Goal: Check status: Check status

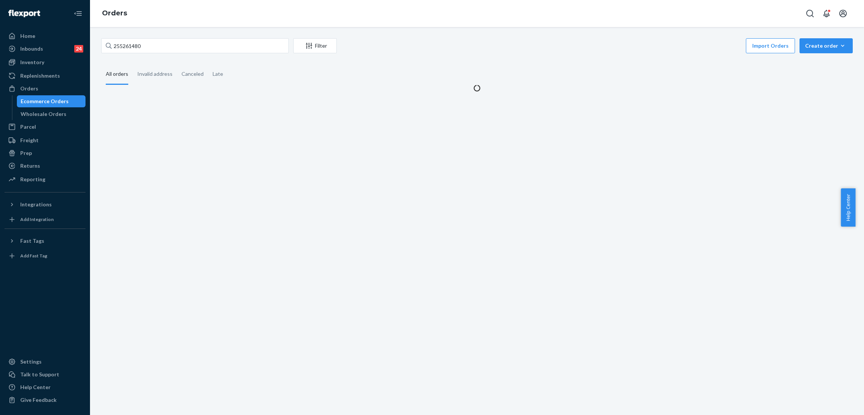
type input "255261480"
click at [417, 42] on div "Import Orders Create order Ecommerce order Removal order" at bounding box center [596, 46] width 511 height 17
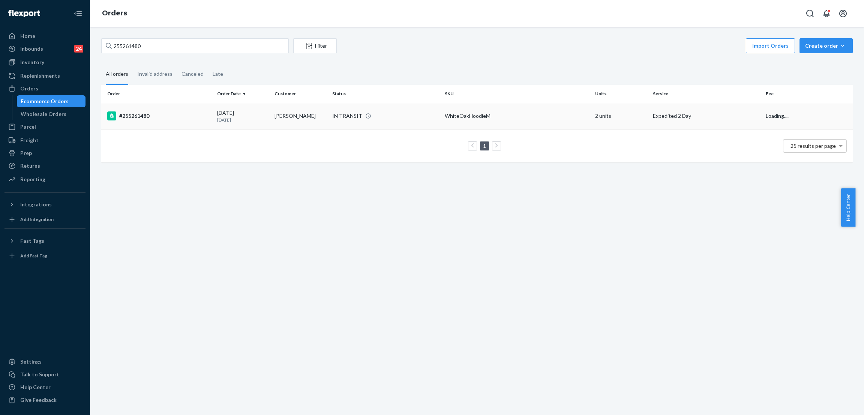
click at [348, 115] on div "IN TRANSIT" at bounding box center [347, 115] width 30 height 7
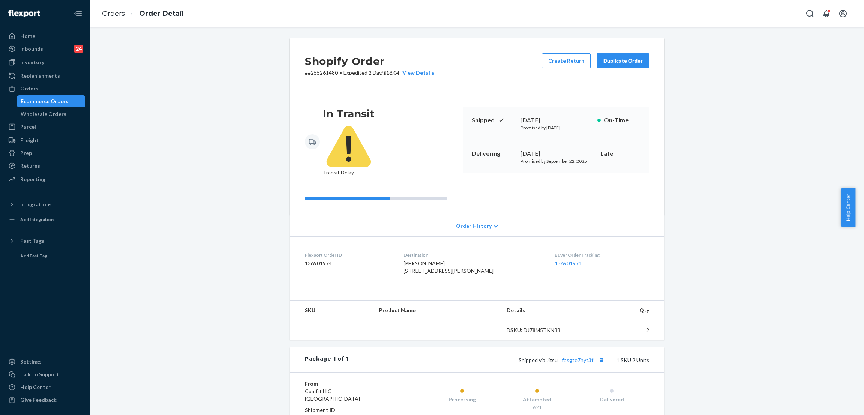
scroll to position [83, 0]
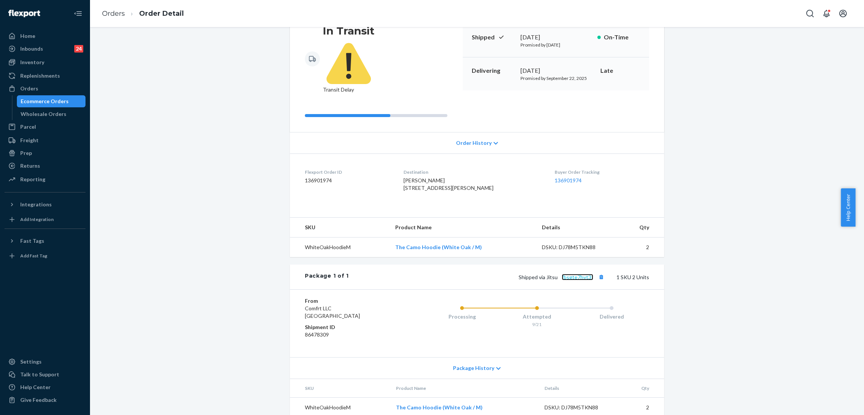
click at [569, 274] on link "fbsgte7hyt3f" at bounding box center [577, 277] width 31 height 6
drag, startPoint x: 206, startPoint y: 69, endPoint x: 129, endPoint y: 74, distance: 77.4
click at [205, 72] on div "Shopify Order # #255261480 • Expedited 2 Day / $16.04 View Details Create Retur…" at bounding box center [477, 190] width 763 height 471
click at [64, 80] on div "Replenishments" at bounding box center [44, 75] width 79 height 10
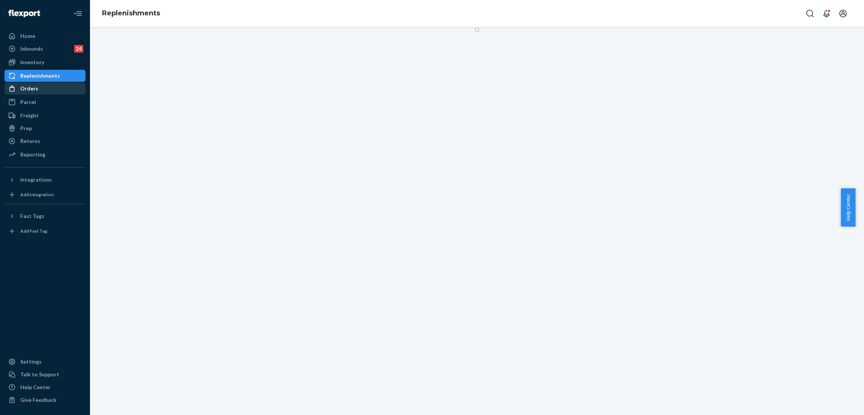
click at [67, 87] on div "Orders" at bounding box center [44, 88] width 79 height 10
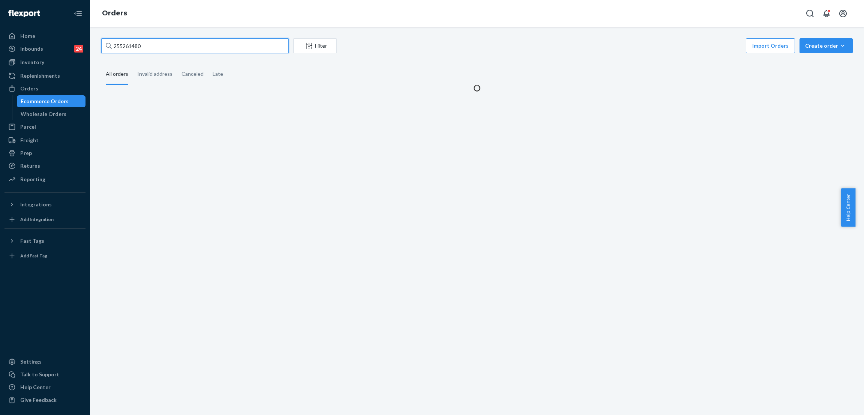
click at [214, 39] on input "255261480" at bounding box center [194, 45] width 187 height 15
paste input "4720406"
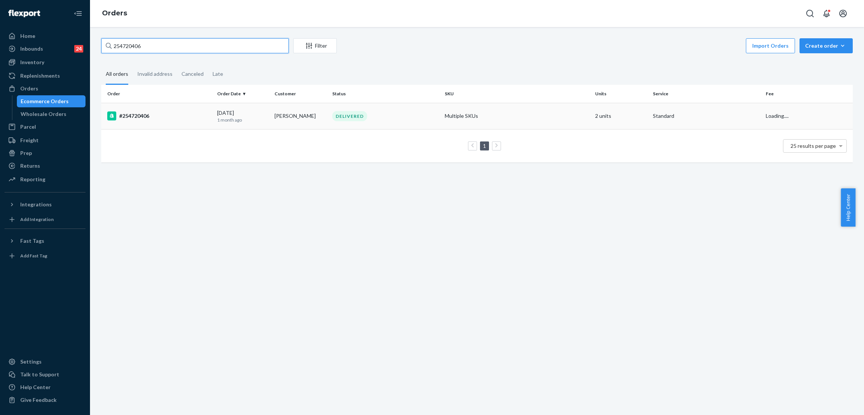
type input "254720406"
click at [348, 118] on div "DELIVERED" at bounding box center [349, 116] width 35 height 10
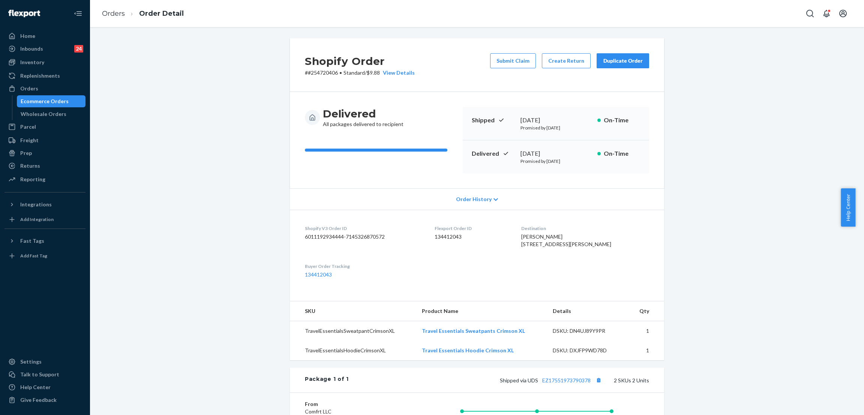
scroll to position [149, 0]
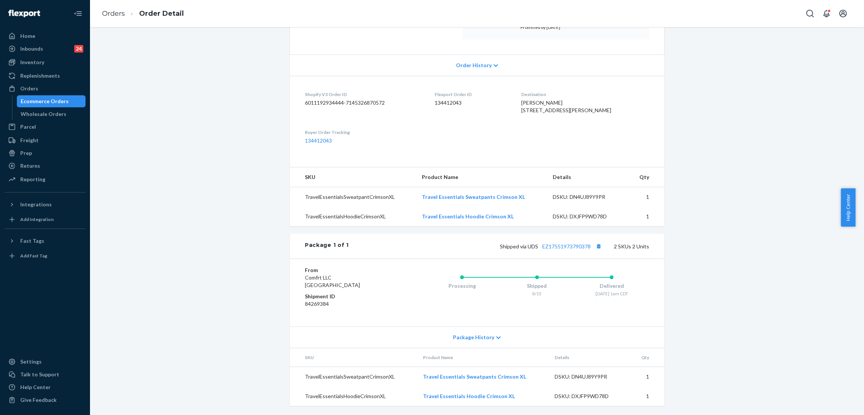
click at [574, 250] on div "Shipped via UDS EZ17551973790378 2 SKUs 2 Units" at bounding box center [499, 246] width 300 height 10
click at [575, 244] on link "EZ17551973790378" at bounding box center [566, 246] width 48 height 6
click at [221, 58] on div "Shopify Order # #254720406 • Standard / $9.88 View Details Submit Claim Create …" at bounding box center [477, 159] width 763 height 510
click at [58, 87] on div "Orders" at bounding box center [44, 88] width 79 height 10
click at [60, 61] on div "Inventory" at bounding box center [44, 62] width 79 height 10
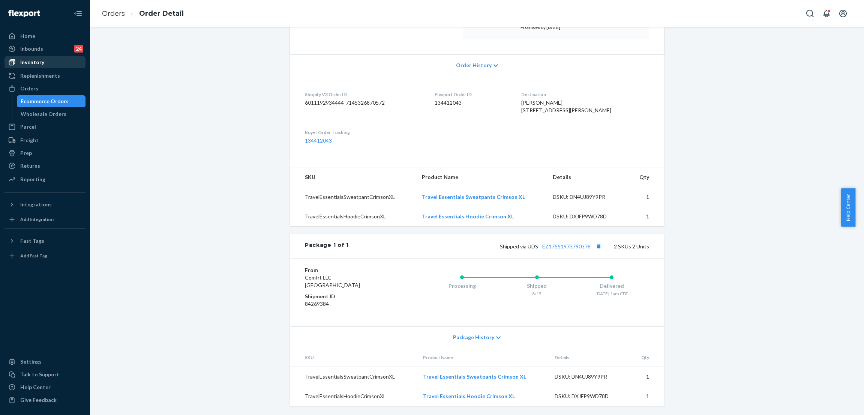
click at [60, 61] on div "Inventory" at bounding box center [44, 62] width 79 height 10
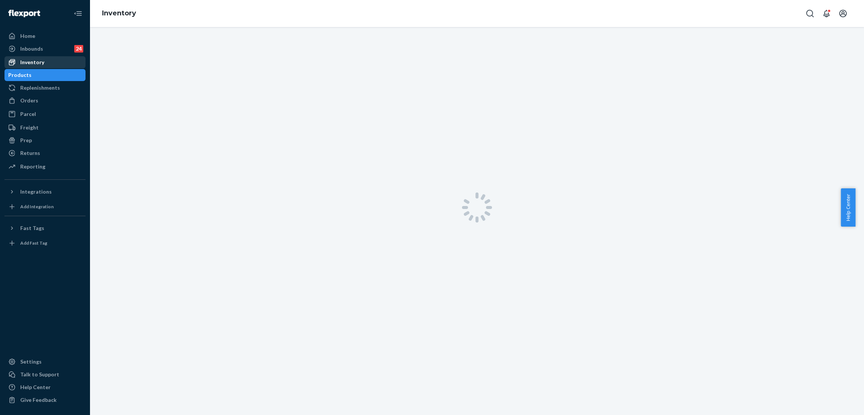
click at [60, 61] on div "Inventory" at bounding box center [44, 62] width 79 height 10
click at [180, 47] on input "text" at bounding box center [204, 46] width 169 height 15
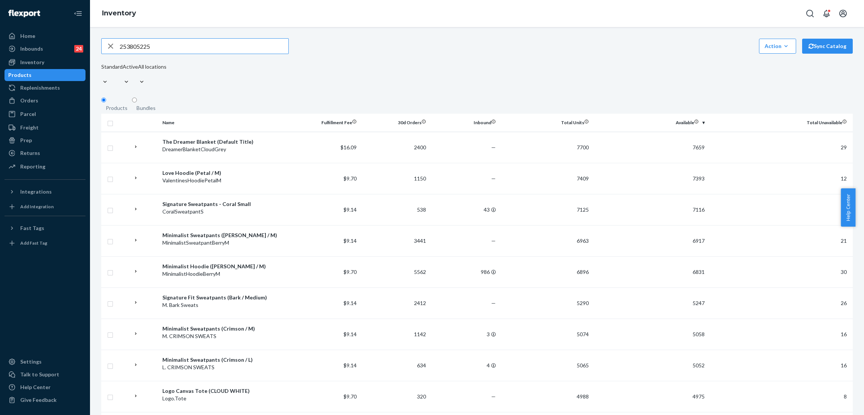
click at [193, 45] on input "253805225" at bounding box center [204, 46] width 169 height 15
paste input "Travel Essentials Zip Hoodie - Pre-Order Obsidian / M"
click at [213, 49] on input "Travel Essentials Zip Hoodie - Pre-Order Obsidian / M" at bounding box center [204, 46] width 169 height 15
type input "Travel Essentials Zip Hoodie - Obsidian / M"
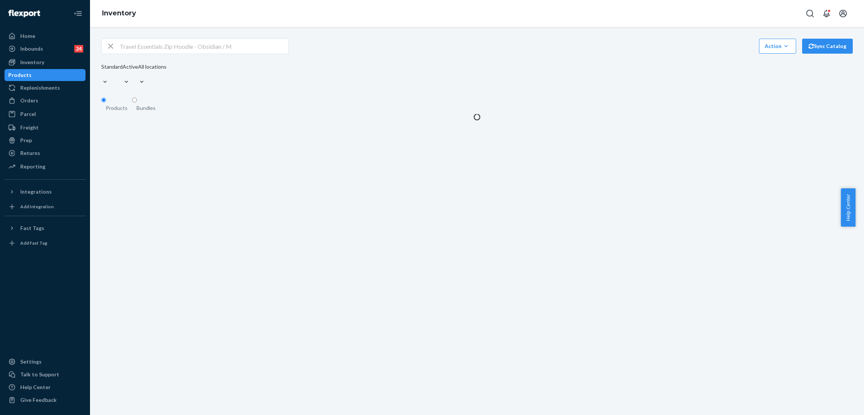
click at [375, 51] on div "Travel Essentials Zip Hoodie - Obsidian / M Action Create product Create bundle…" at bounding box center [476, 46] width 751 height 16
click at [364, 47] on div "Travel Essentials Zip Hoodie - Obsidian / M Action Create product Create bundle…" at bounding box center [476, 46] width 751 height 16
click at [469, 48] on div "Travel Essentials Zip Hoodie - Obsidian / M Action Create product Create bundle…" at bounding box center [476, 46] width 751 height 16
click at [474, 54] on div "Travel Essentials Zip Hoodie - Obsidian / M Action Create product Create bundle…" at bounding box center [476, 46] width 751 height 16
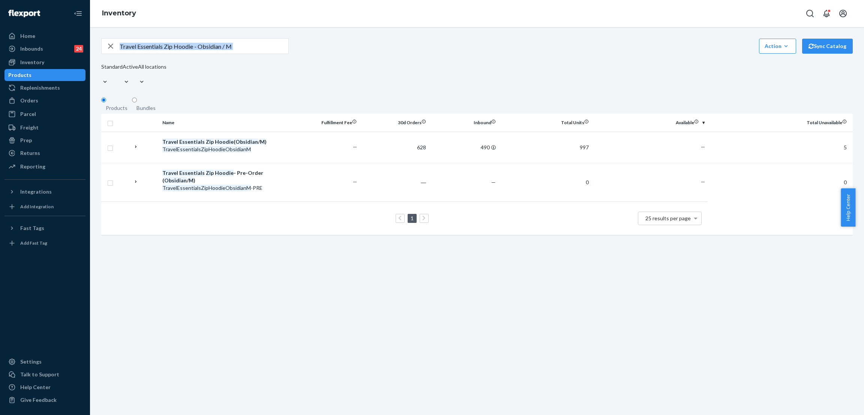
click at [474, 54] on div "Travel Essentials Zip Hoodie - Obsidian / M Action Create product Create bundle…" at bounding box center [476, 46] width 751 height 16
click at [448, 65] on div "Travel Essentials Zip Hoodie - Obsidian / M Action Create product Create bundle…" at bounding box center [476, 62] width 751 height 49
click at [57, 100] on div "Orders" at bounding box center [44, 100] width 79 height 10
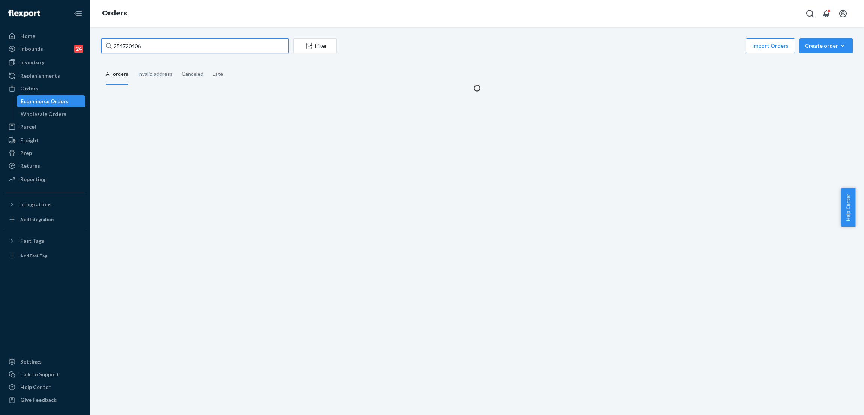
click at [151, 48] on input "254720406" at bounding box center [194, 45] width 187 height 15
paste input "3805225"
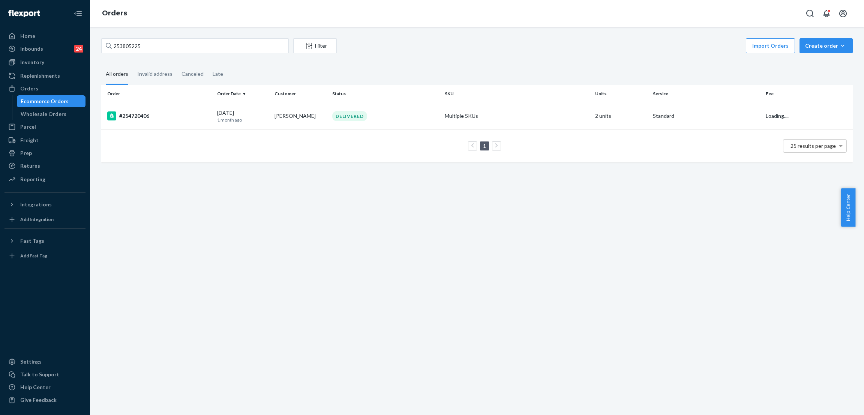
click at [451, 39] on div "Import Orders Create order Ecommerce order Removal order" at bounding box center [596, 46] width 511 height 17
click at [181, 50] on input "253805225" at bounding box center [194, 45] width 187 height 15
paste input "74860"
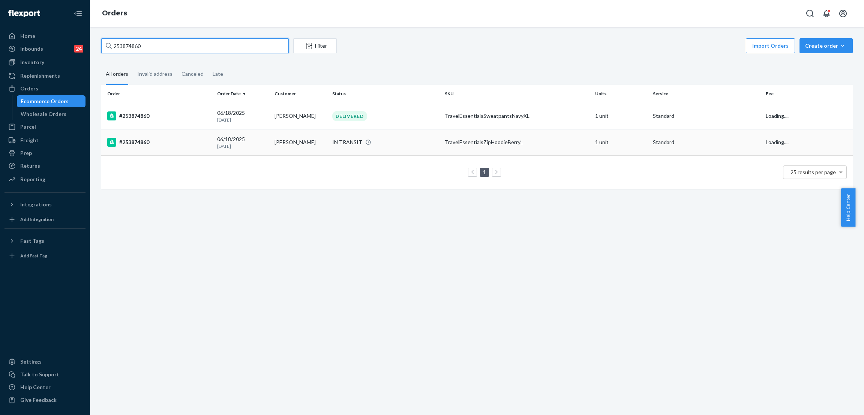
type input "253874860"
click at [343, 141] on div "IN TRANSIT" at bounding box center [347, 141] width 30 height 7
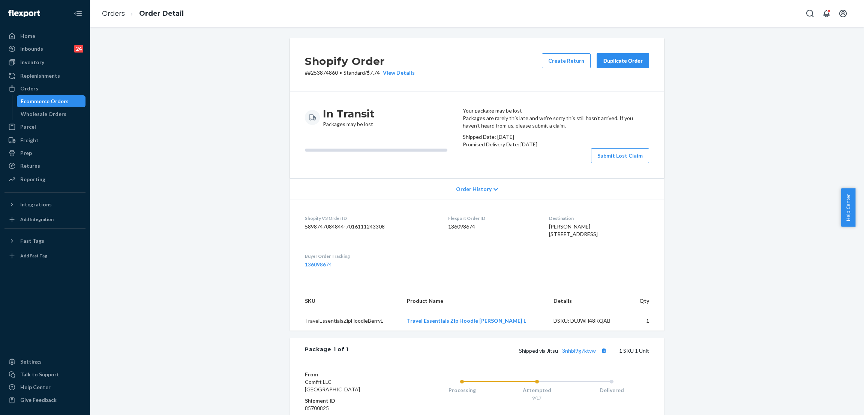
drag, startPoint x: 145, startPoint y: 115, endPoint x: 68, endPoint y: 104, distance: 77.6
click at [145, 115] on div "Shopify Order # #253874860 • Standard / $7.74 View Details Create Return Duplic…" at bounding box center [477, 268] width 763 height 461
click at [34, 86] on div "Orders" at bounding box center [29, 88] width 18 height 7
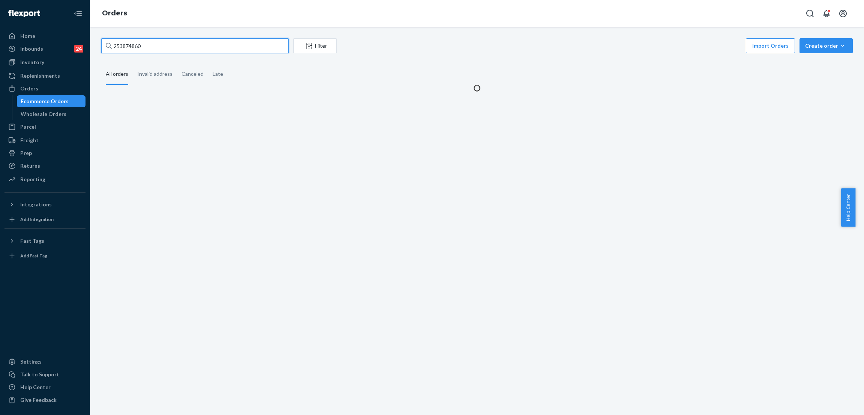
click at [159, 52] on input "253874860" at bounding box center [194, 45] width 187 height 15
paste input "#255355297"
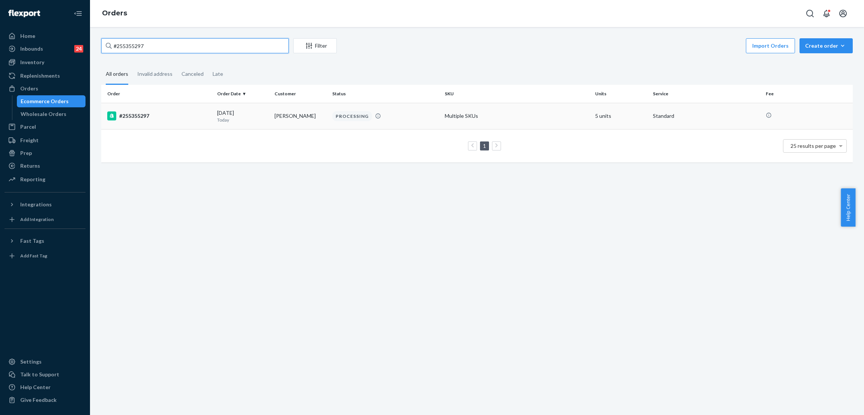
type input "#255355297"
click at [355, 111] on div "PROCESSING" at bounding box center [352, 116] width 40 height 10
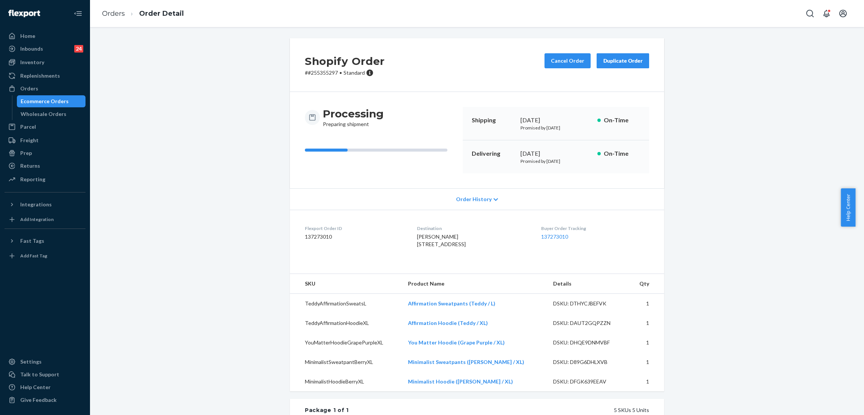
click at [191, 58] on div "Shopify Order # #255355297 • Standard Cancel Order Duplicate Order Processing P…" at bounding box center [477, 326] width 763 height 576
click at [51, 87] on div "Orders" at bounding box center [44, 88] width 79 height 10
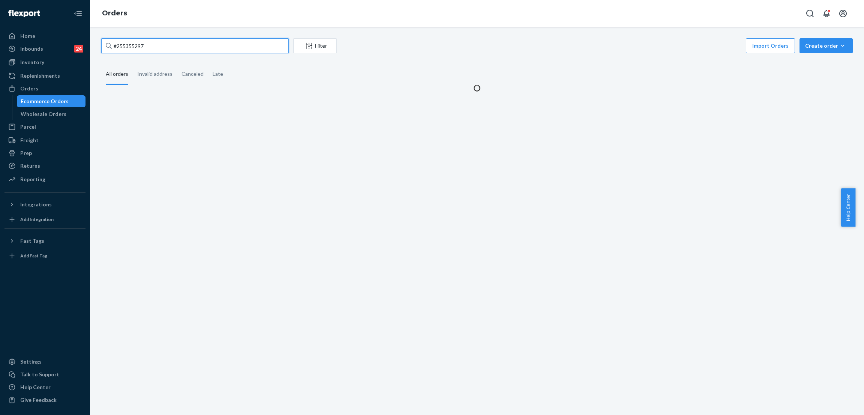
click at [174, 40] on input "#255355297" at bounding box center [194, 45] width 187 height 15
paste input "255296172"
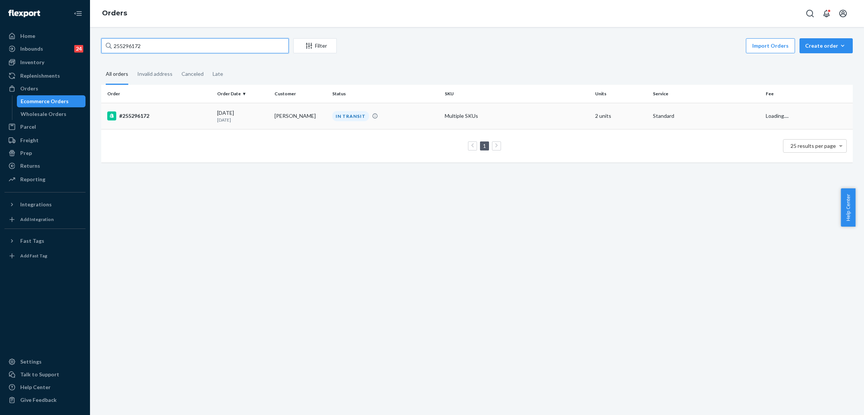
type input "255296172"
click at [333, 115] on div "IN TRANSIT" at bounding box center [350, 116] width 37 height 10
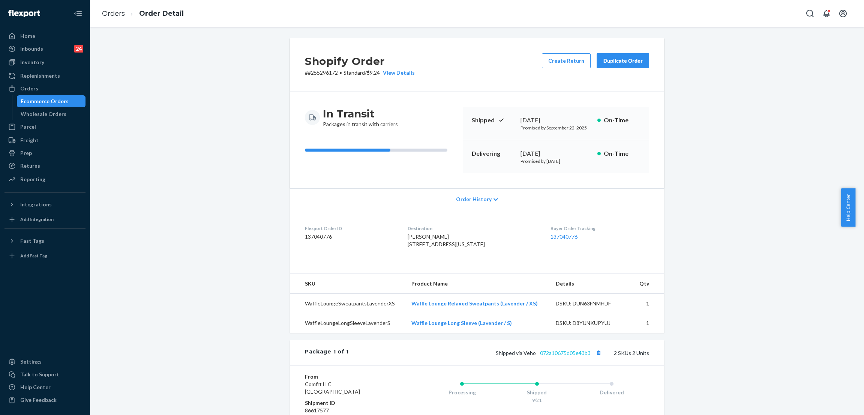
click at [561, 357] on div "Shipped via Veho 072a10675d05e43b3 2 SKUs 2 Units" at bounding box center [499, 353] width 300 height 10
click at [561, 356] on link "072a10675d05e43b3" at bounding box center [565, 352] width 51 height 6
click at [197, 75] on div "Shopify Order # #255296172 • Standard / $9.24 View Details Create Return Duplic…" at bounding box center [477, 279] width 763 height 483
click at [39, 82] on link "Orders" at bounding box center [44, 88] width 81 height 12
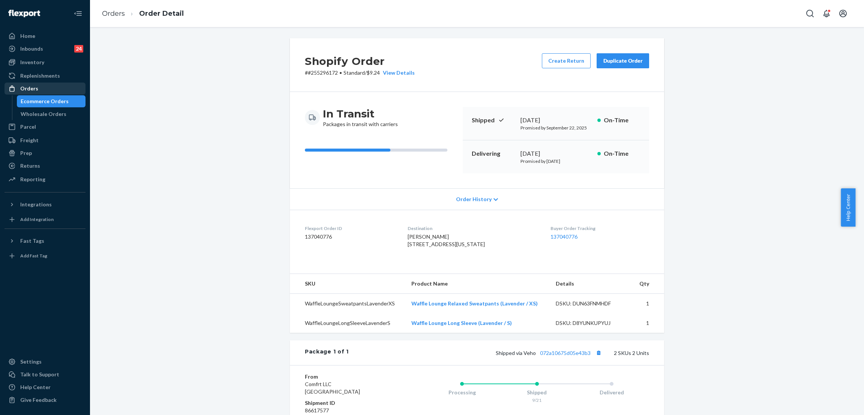
click at [39, 82] on link "Orders" at bounding box center [44, 88] width 81 height 12
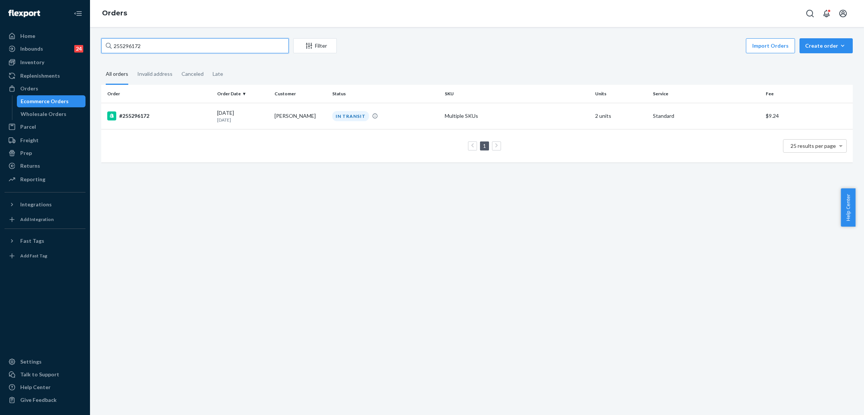
click at [244, 41] on input "255296172" at bounding box center [194, 45] width 187 height 15
paste input "#255294127"
type input "#255294127"
click at [387, 121] on td "DELIVERED" at bounding box center [385, 116] width 113 height 26
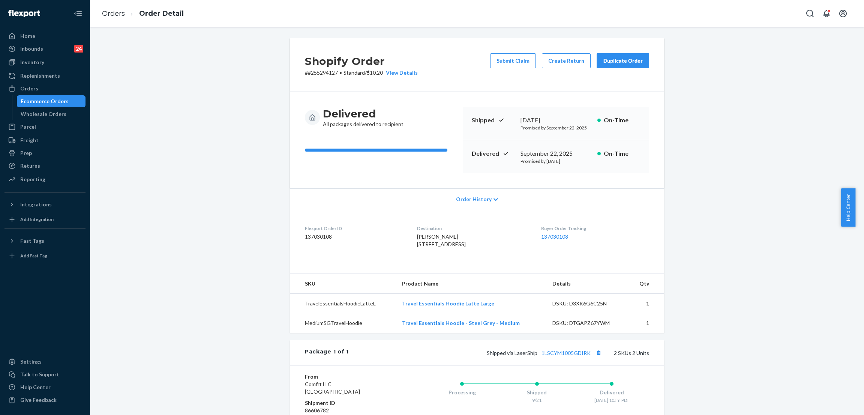
click at [244, 45] on div "Shopify Order # #255294127 • Standard / $10.20 View Details Submit Claim Create…" at bounding box center [477, 279] width 763 height 483
click at [77, 84] on div "Orders" at bounding box center [44, 88] width 79 height 10
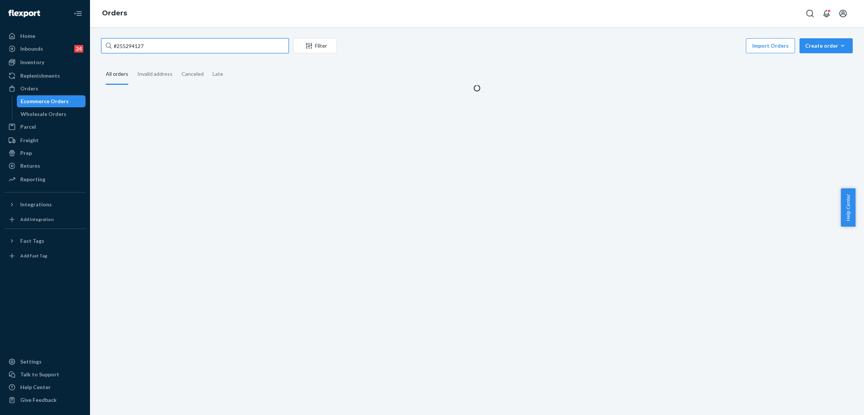
click at [174, 49] on input "#255294127" at bounding box center [194, 45] width 187 height 15
paste input "255288608"
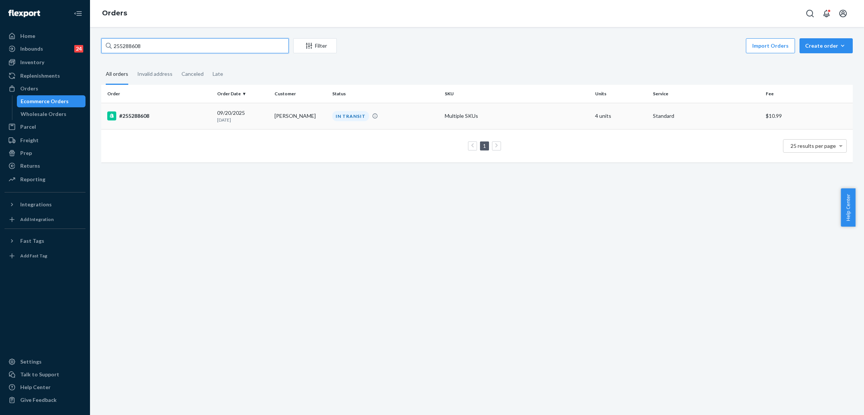
type input "255288608"
click at [353, 109] on td "IN TRANSIT" at bounding box center [385, 116] width 113 height 26
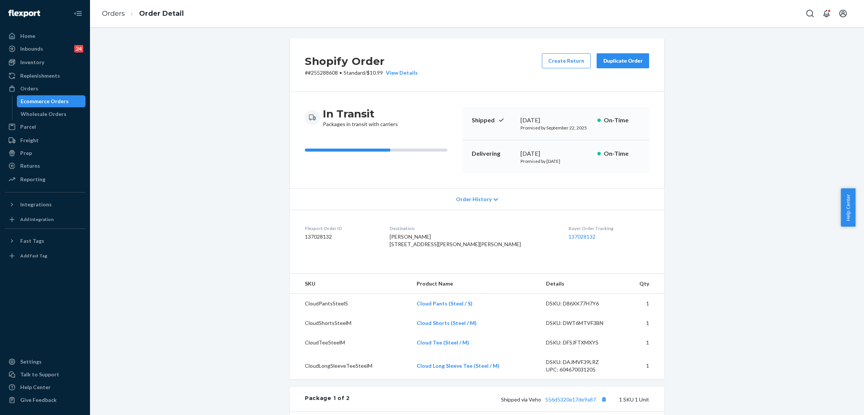
click at [726, 204] on div "Shopify Order # #255288608 • Standard / $10.99 View Details Create Return Dupli…" at bounding box center [477, 396] width 763 height 716
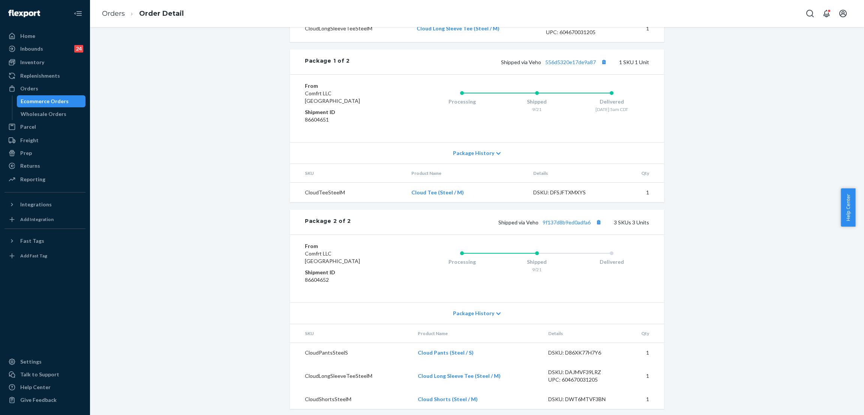
scroll to position [356, 0]
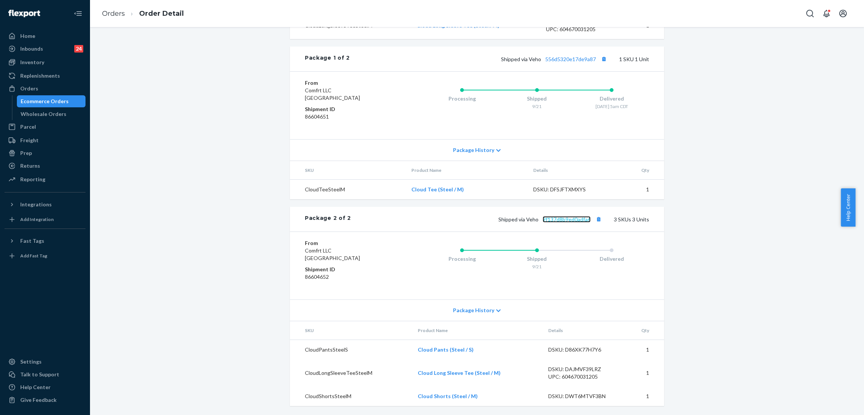
click at [571, 221] on link "9f137d8b9ed0adfa6" at bounding box center [566, 219] width 48 height 6
click at [566, 62] on div "Shipped via Veho 556d5320e17de9a87 1 SKU 1 Unit" at bounding box center [499, 59] width 299 height 10
click at [566, 57] on link "556d5320e17de9a87" at bounding box center [570, 59] width 51 height 6
click at [471, 198] on td "Cloud Tee (Steel / M)" at bounding box center [466, 190] width 122 height 20
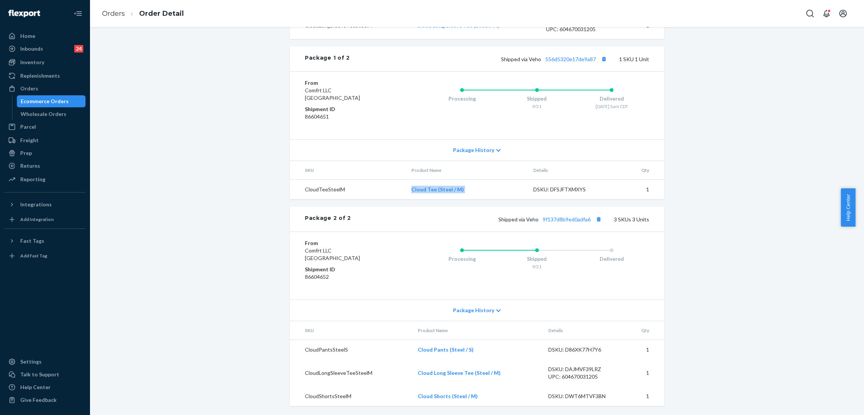
click at [471, 198] on td "Cloud Tee (Steel / M)" at bounding box center [466, 190] width 122 height 20
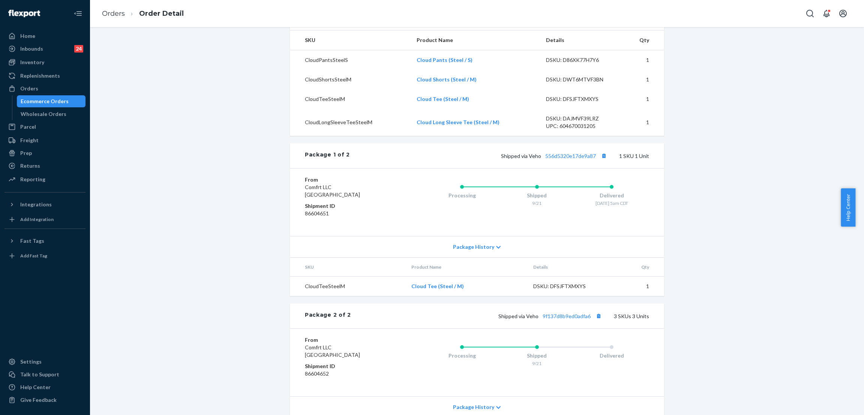
click at [207, 86] on div "Shopify Order # #255288608 • Standard / $10.99 View Details Create Return Dupli…" at bounding box center [477, 153] width 763 height 716
click at [57, 88] on div "Orders" at bounding box center [44, 88] width 79 height 10
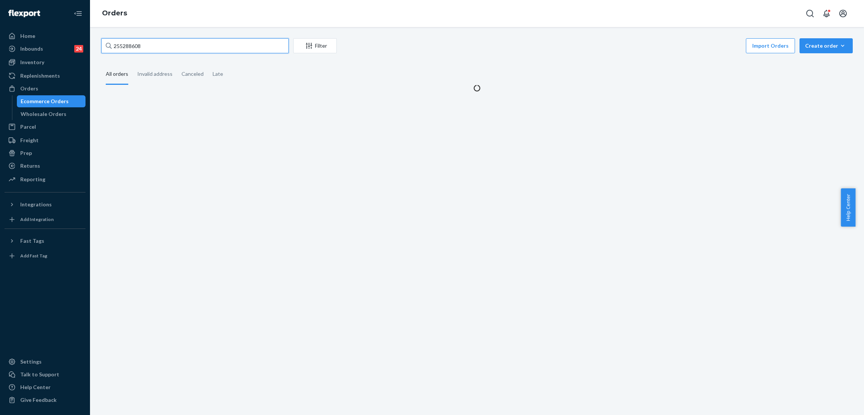
click at [158, 45] on input "255288608" at bounding box center [194, 45] width 187 height 15
paste input "#255262950"
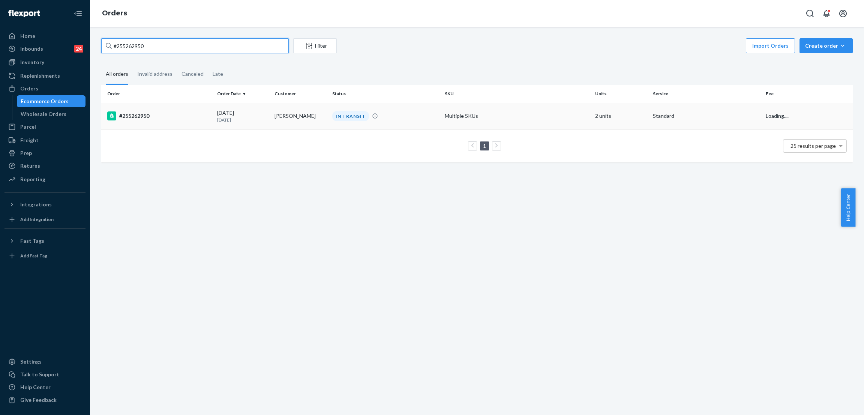
type input "#255262950"
click at [342, 112] on div "IN TRANSIT" at bounding box center [350, 116] width 37 height 10
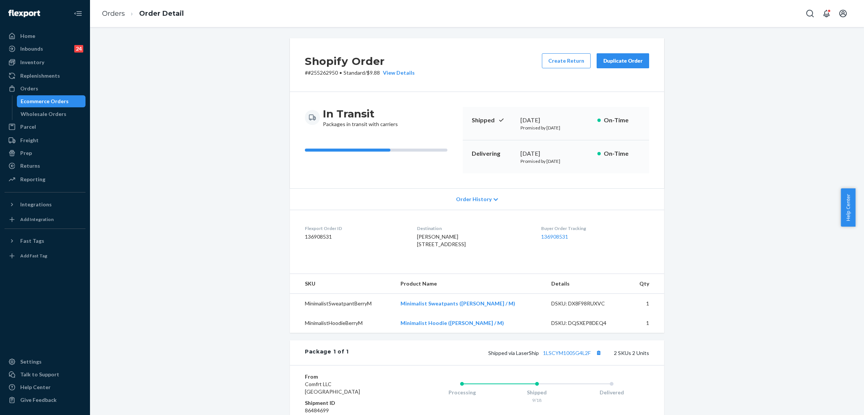
scroll to position [56, 0]
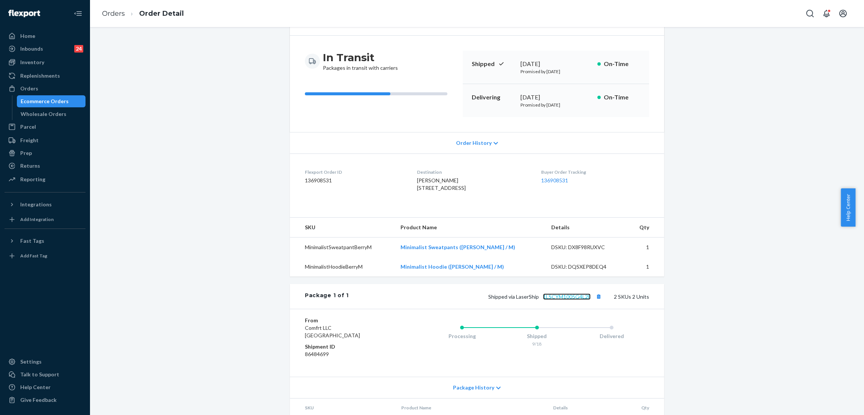
click at [573, 300] on link "1LSCYM1005G4L2F" at bounding box center [567, 296] width 48 height 6
click at [243, 66] on div "Shopify Order # #255262950 • Standard / $9.88 View Details Create Return Duplic…" at bounding box center [477, 223] width 763 height 483
click at [66, 89] on div "Orders" at bounding box center [44, 88] width 79 height 10
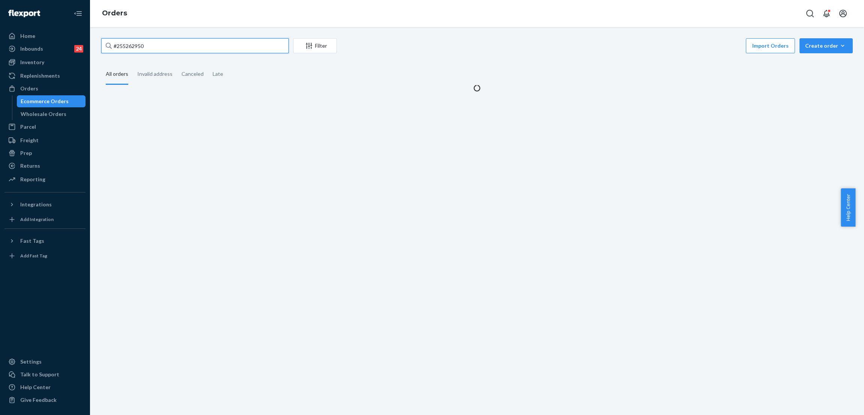
click at [193, 43] on input "#255262950" at bounding box center [194, 45] width 187 height 15
paste input "255240060"
type input "255240060"
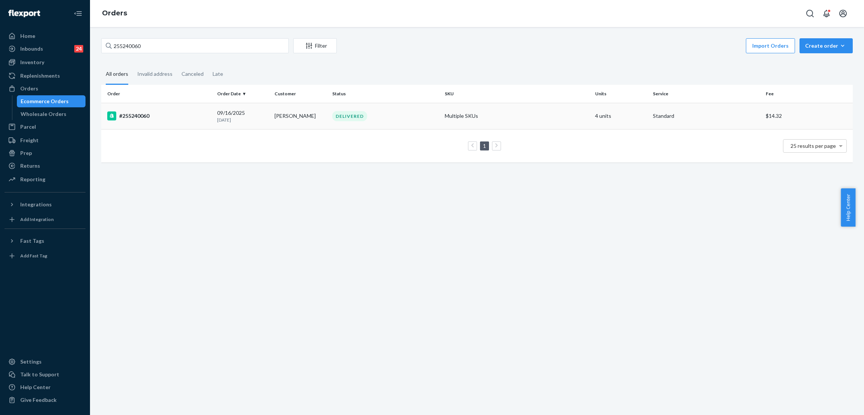
click at [333, 114] on div "DELIVERED" at bounding box center [349, 116] width 35 height 10
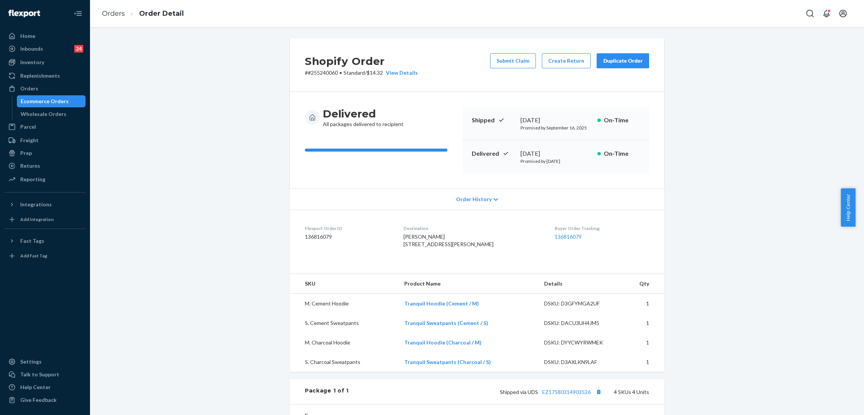
click at [198, 58] on div "Shopify Order # #255240060 • Standard / $14.32 View Details Submit Claim Create…" at bounding box center [477, 318] width 763 height 561
click at [52, 84] on div "Orders" at bounding box center [44, 88] width 79 height 10
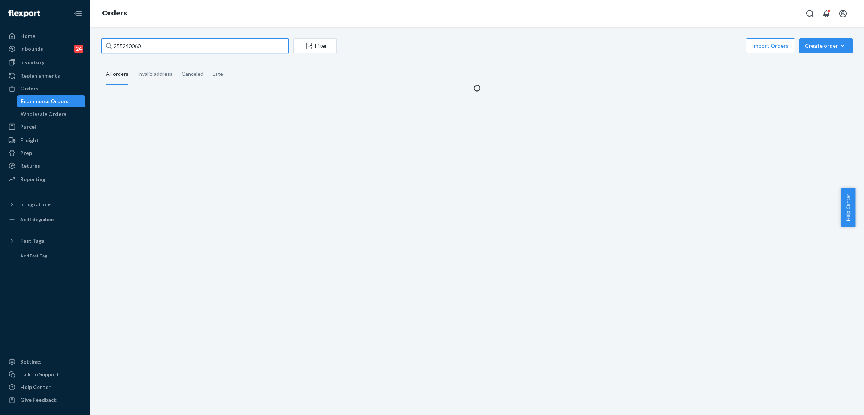
click at [167, 44] on input "255240060" at bounding box center [194, 45] width 187 height 15
paste input "125796"
type input "255125796"
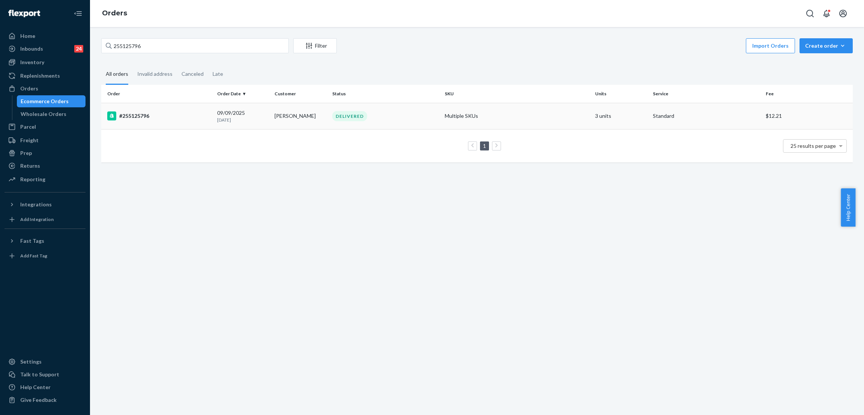
click at [339, 111] on div "DELIVERED" at bounding box center [349, 116] width 35 height 10
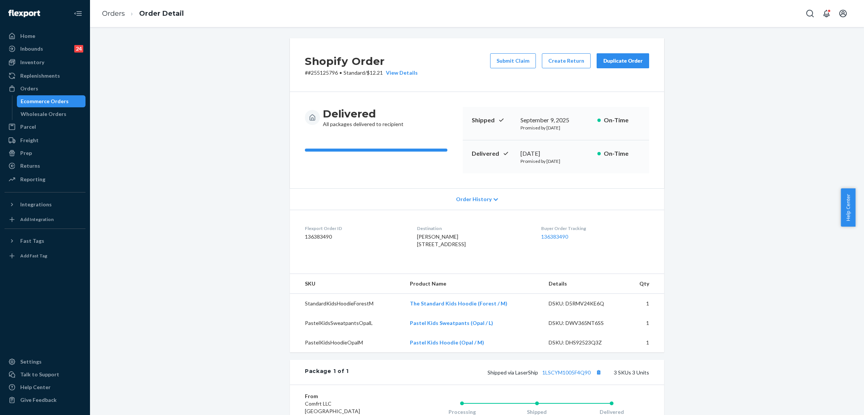
scroll to position [161, 0]
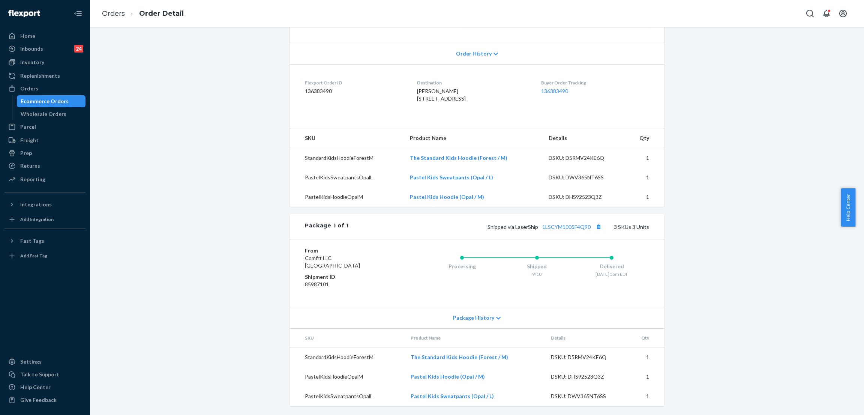
click at [178, 75] on div "Shopify Order # #255125796 • Standard / $12.21 View Details Submit Claim Create…" at bounding box center [477, 154] width 763 height 522
click at [69, 84] on div "Orders" at bounding box center [44, 88] width 79 height 10
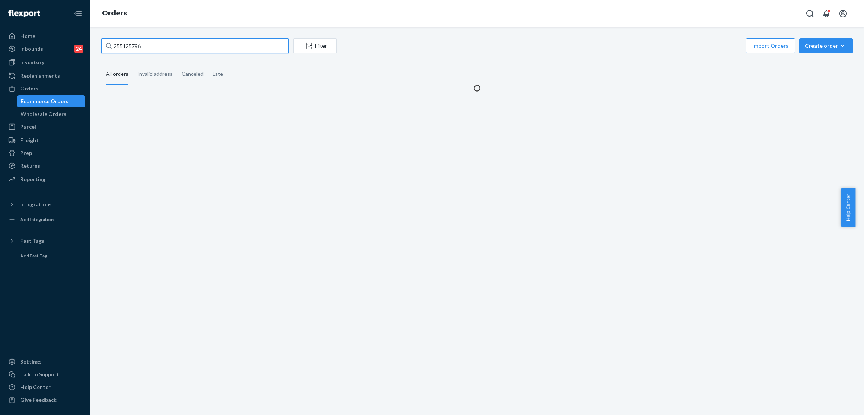
click at [184, 42] on input "255125796" at bounding box center [194, 45] width 187 height 15
paste input "240902"
type input "255240902"
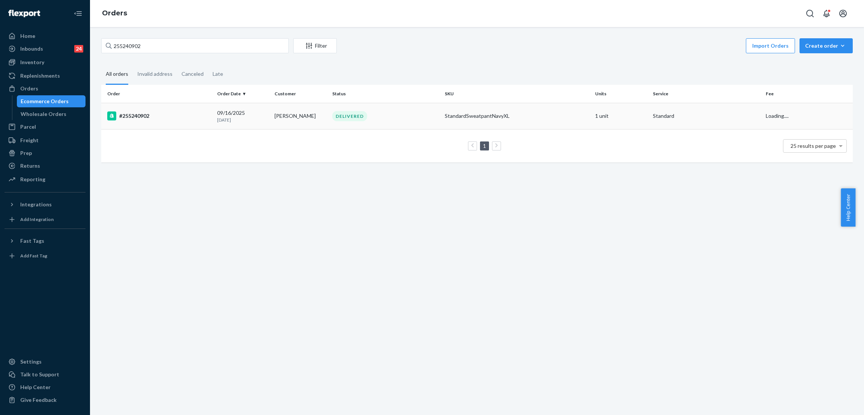
click at [329, 111] on td "DELIVERED" at bounding box center [385, 116] width 113 height 26
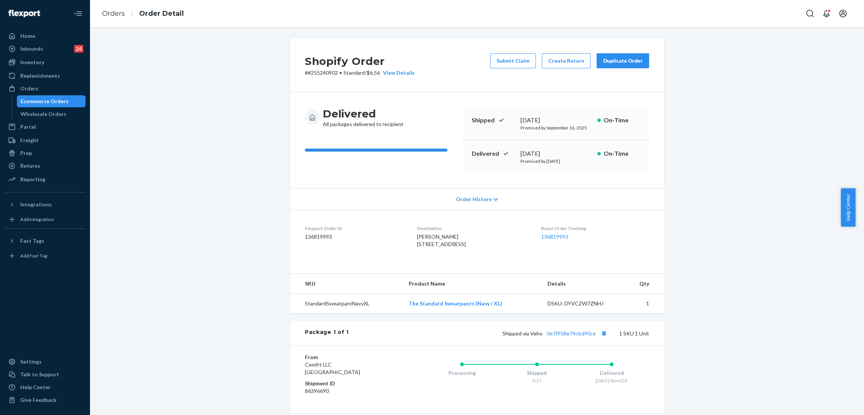
drag, startPoint x: 199, startPoint y: 75, endPoint x: 156, endPoint y: 85, distance: 44.2
click at [199, 76] on div "Shopify Order # #255240902 • Standard / $6.56 View Details Submit Claim Create …" at bounding box center [477, 260] width 763 height 444
click at [55, 87] on div "Orders" at bounding box center [44, 88] width 79 height 10
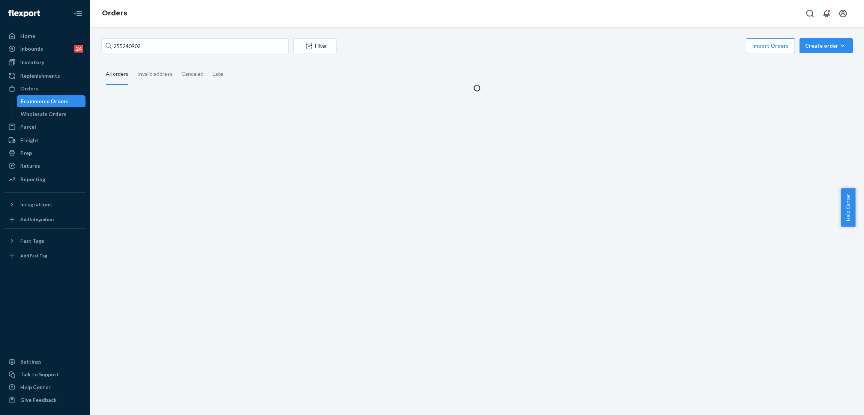
click at [173, 54] on div "255240902 Filter Import Orders Create order Ecommerce order Removal order" at bounding box center [476, 46] width 751 height 17
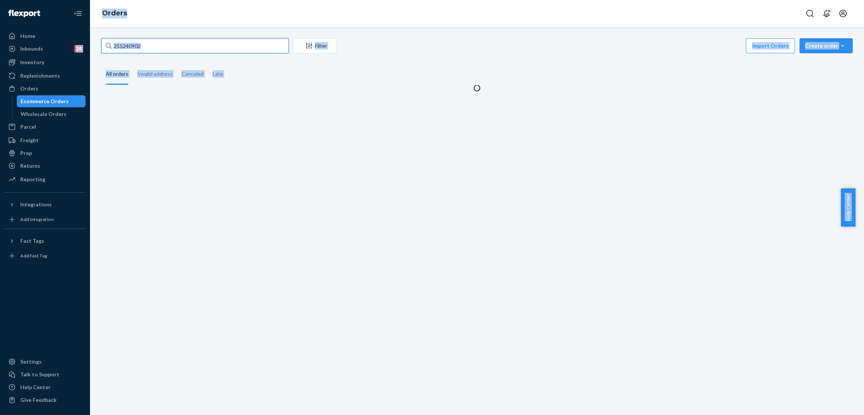
click at [178, 47] on input "255240902" at bounding box center [194, 45] width 187 height 15
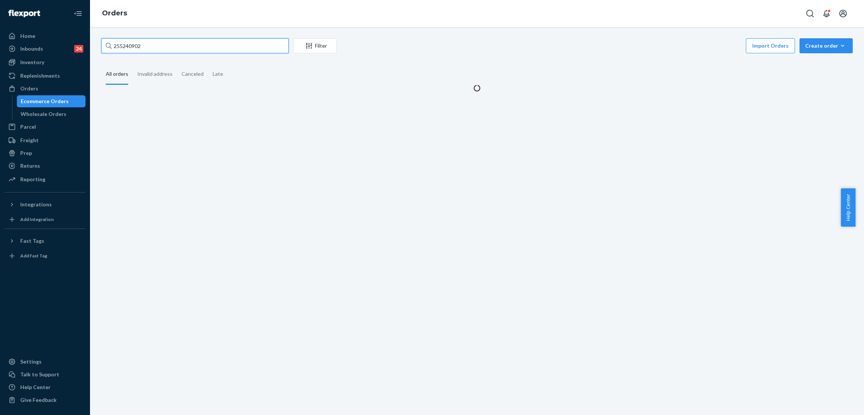
paste input "text"
type input "255240902"
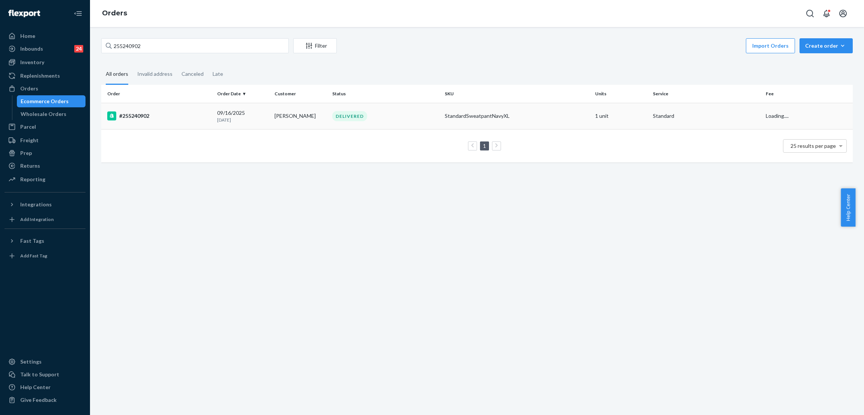
click at [347, 113] on div "DELIVERED" at bounding box center [349, 116] width 35 height 10
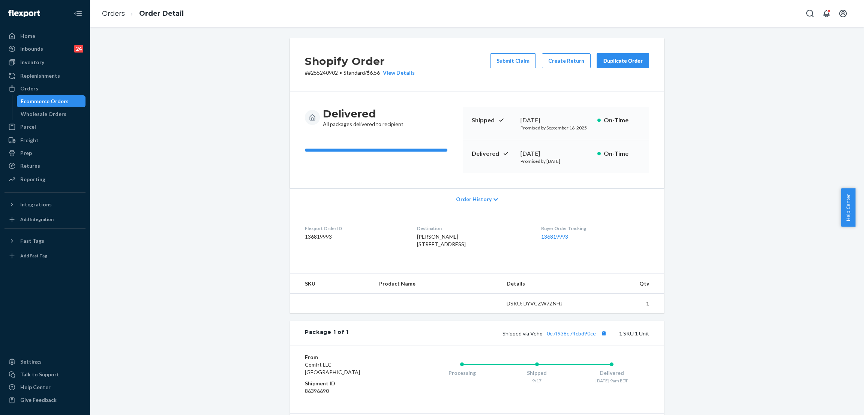
scroll to position [61, 0]
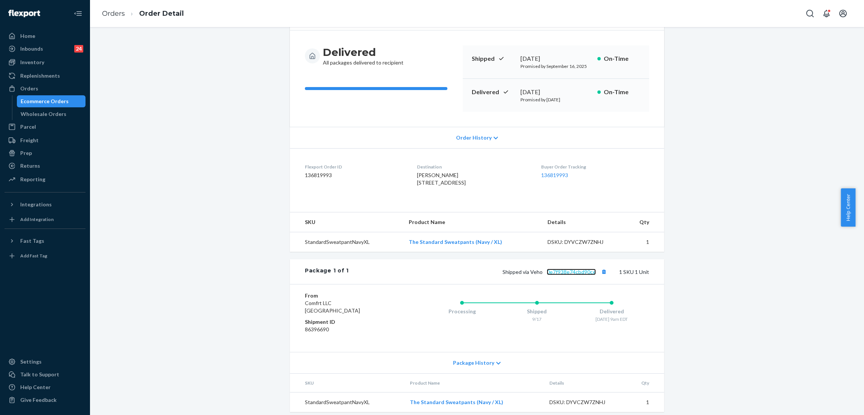
click at [562, 275] on link "0e7f938e74cbd90ce" at bounding box center [571, 271] width 49 height 6
drag, startPoint x: 174, startPoint y: 58, endPoint x: 128, endPoint y: 62, distance: 46.3
click at [173, 58] on div "Shopify Order # #255240902 • Standard / $6.56 View Details Submit Claim Create …" at bounding box center [477, 199] width 763 height 444
click at [66, 87] on div "Orders" at bounding box center [44, 88] width 79 height 10
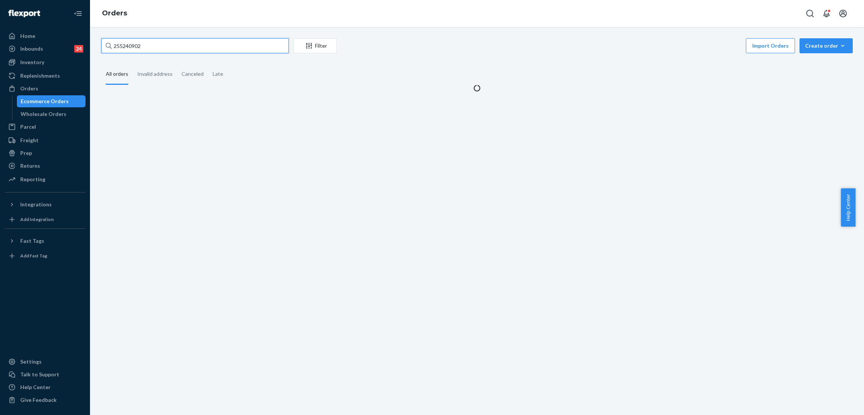
click at [150, 47] on input "255240902" at bounding box center [194, 45] width 187 height 15
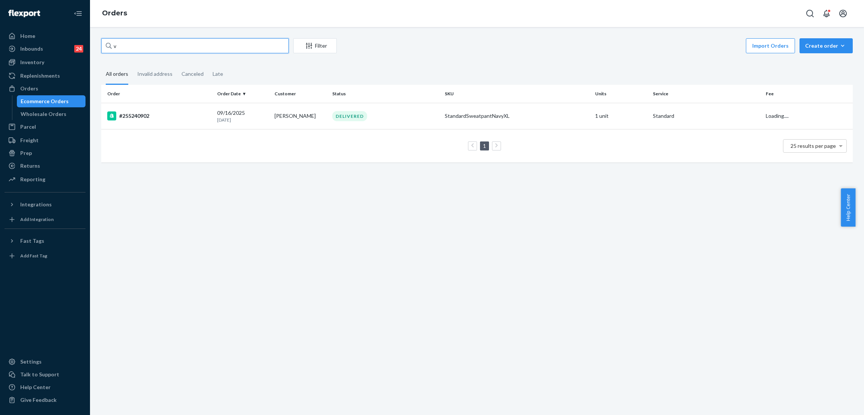
paste input "255308979"
type input "v 255308979"
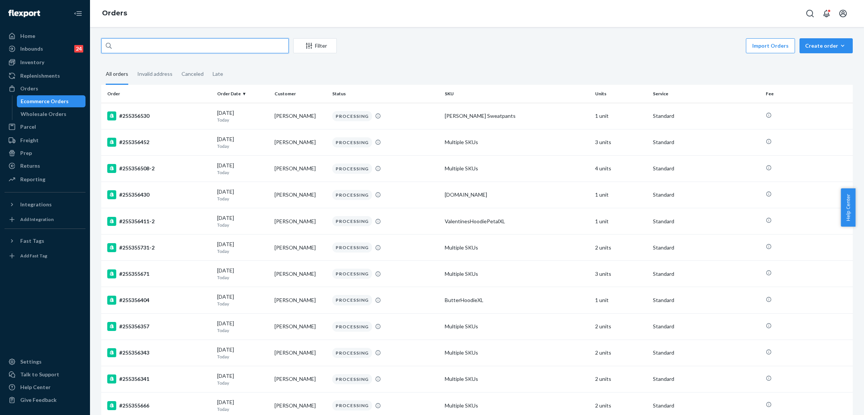
paste input "255308979"
type input "255308979"
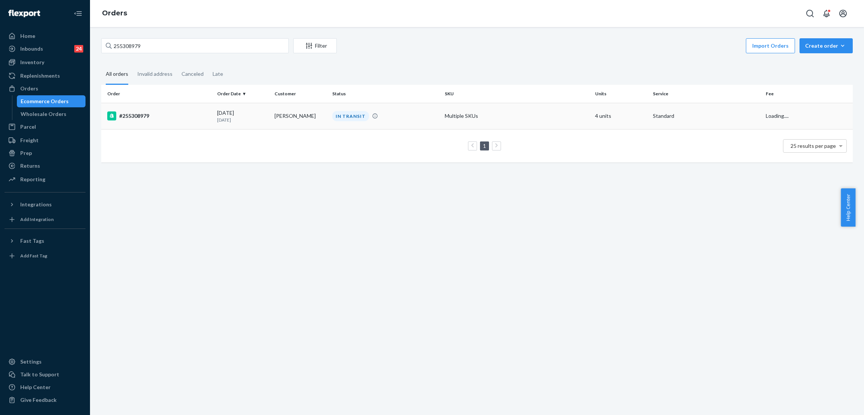
click at [334, 111] on div "IN TRANSIT" at bounding box center [350, 116] width 37 height 10
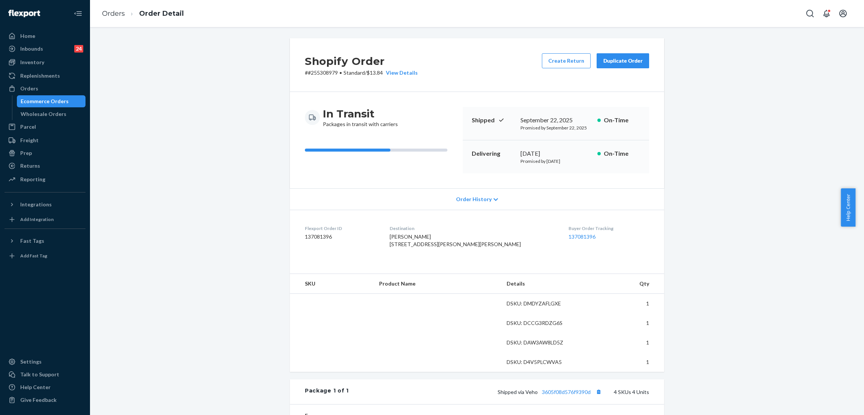
scroll to position [112, 0]
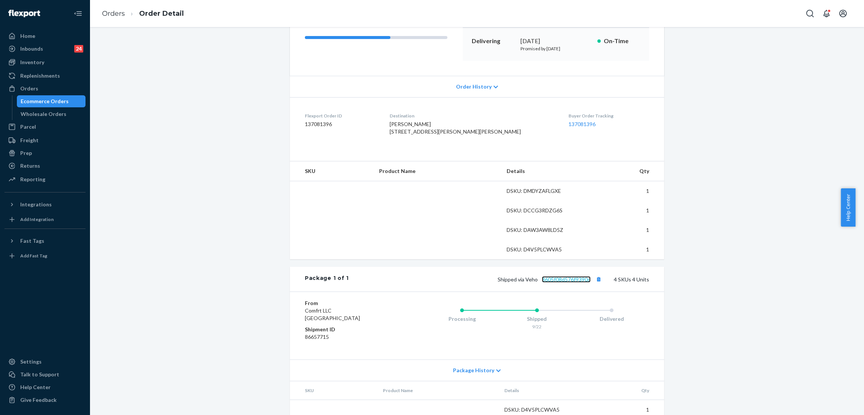
click at [560, 282] on link "3605f08d576f9390d" at bounding box center [566, 279] width 49 height 6
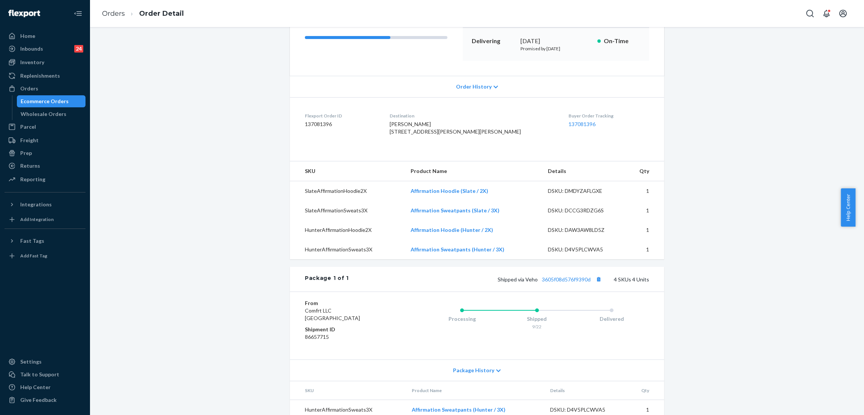
click at [176, 85] on div "Shopify Order # #255308979 • Standard / $13.84 View Details Create Return Dupli…" at bounding box center [477, 206] width 763 height 561
click at [53, 77] on div "Replenishments" at bounding box center [40, 75] width 40 height 7
click at [54, 82] on ul "Home Inbounds 24 Shipping Plans Problems 24 Inventory Products Replenishments O…" at bounding box center [44, 108] width 81 height 156
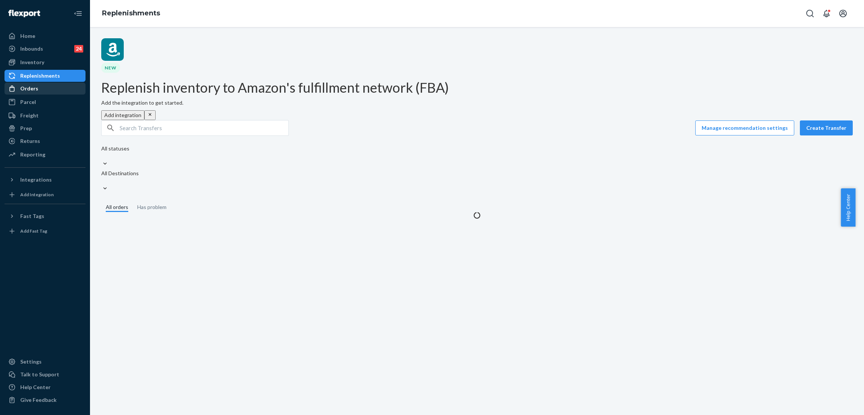
click at [55, 85] on div "Orders" at bounding box center [44, 88] width 79 height 10
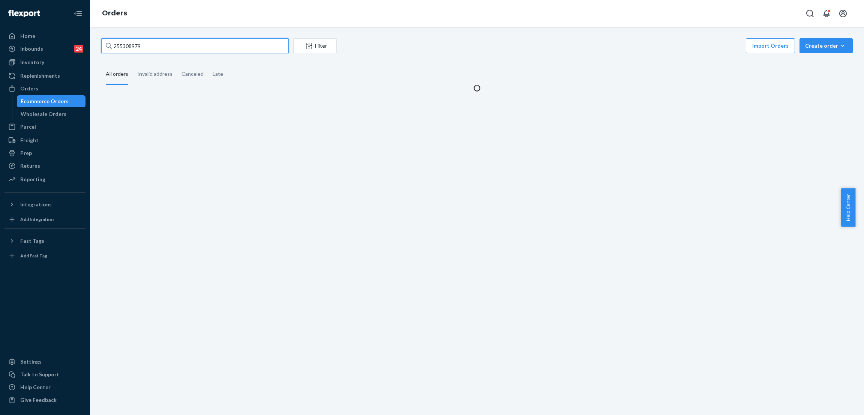
click at [170, 46] on input "255308979" at bounding box center [194, 45] width 187 height 15
paste input "275996"
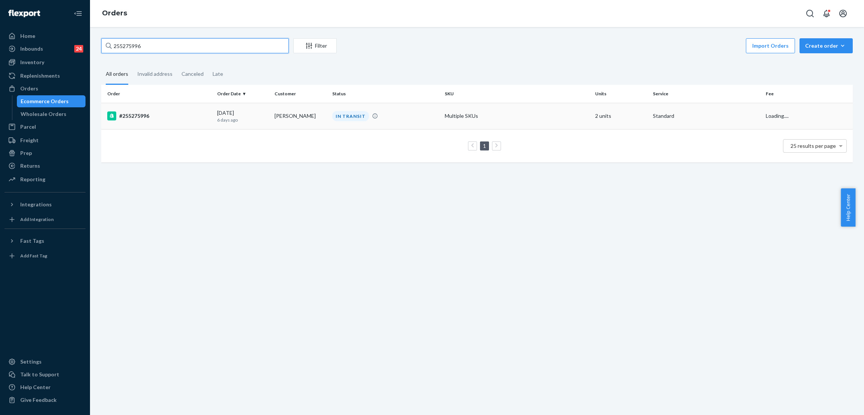
type input "255275996"
click at [343, 111] on div "IN TRANSIT" at bounding box center [350, 116] width 37 height 10
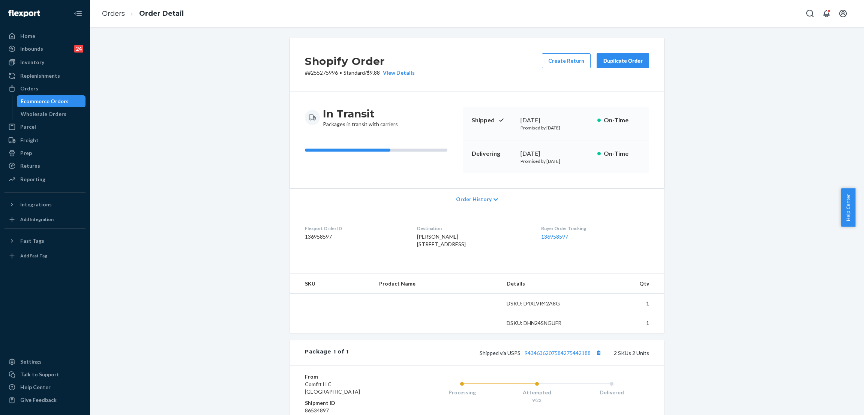
scroll to position [112, 0]
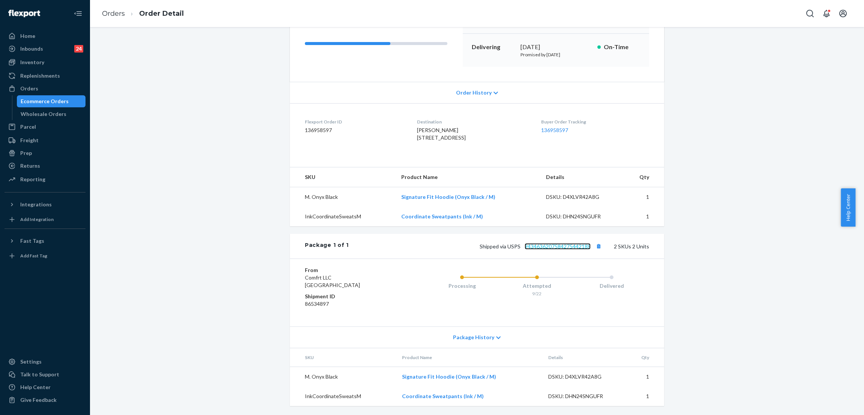
click at [566, 249] on link "9434636207584275442188" at bounding box center [557, 246] width 66 height 6
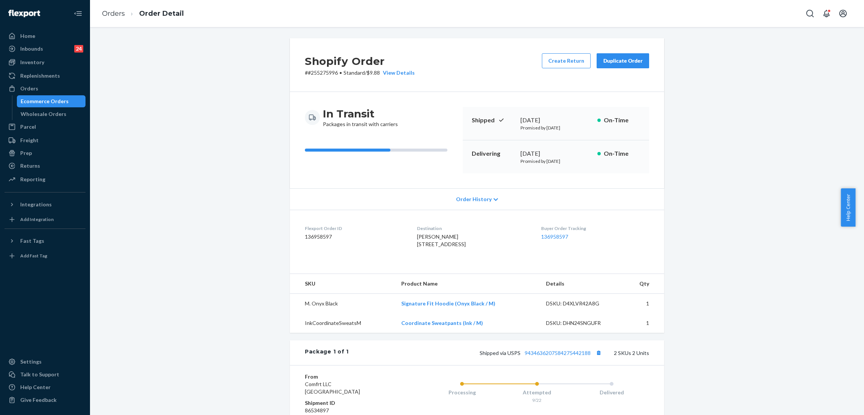
click at [255, 52] on div "Shopify Order # #255275996 • Standard / $9.88 View Details Create Return Duplic…" at bounding box center [477, 279] width 763 height 483
click at [73, 83] on div "Orders" at bounding box center [44, 88] width 79 height 10
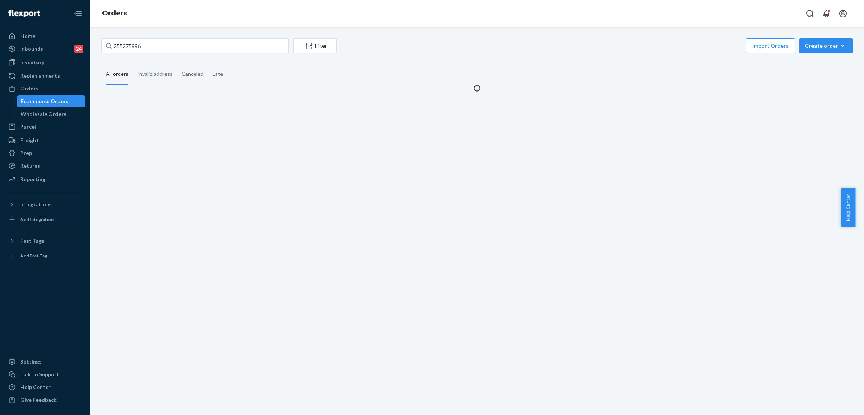
click at [172, 37] on div "255275996 Filter Import Orders Create order Ecommerce order Removal order All o…" at bounding box center [477, 221] width 774 height 388
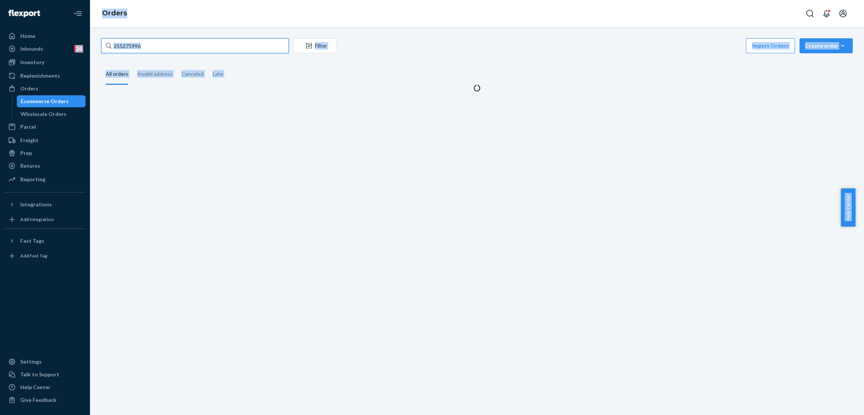
click at [172, 45] on input "255275996" at bounding box center [194, 45] width 187 height 15
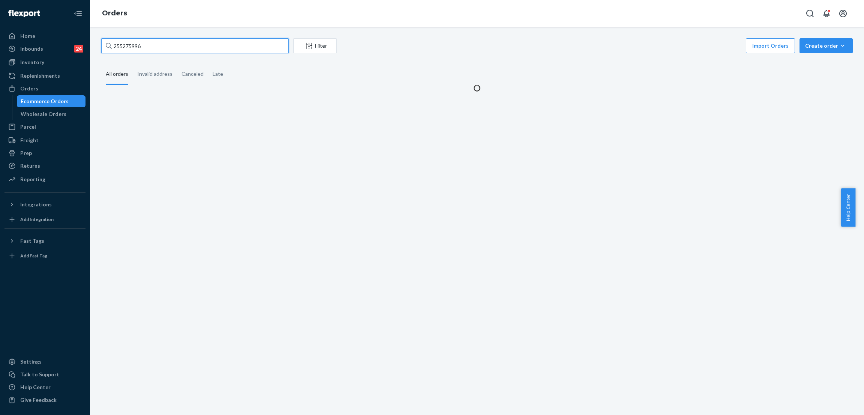
paste input "#255338727"
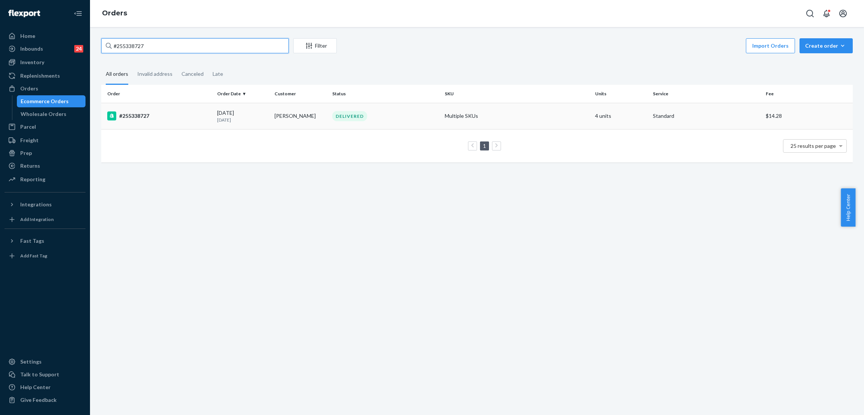
type input "#255338727"
click at [349, 114] on div "DELIVERED" at bounding box center [349, 116] width 35 height 10
